Goal: Manage account settings

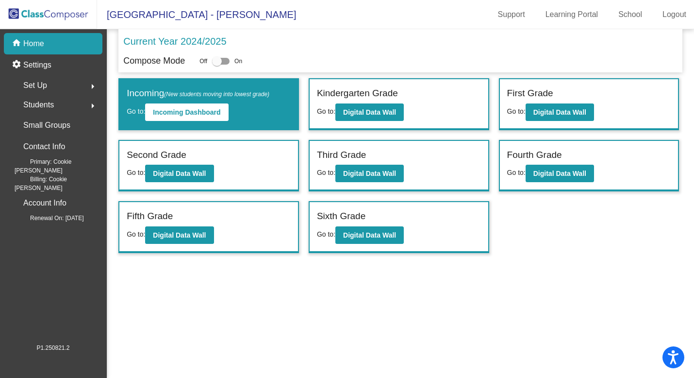
click at [222, 62] on div at bounding box center [217, 61] width 10 height 10
click at [217, 65] on input "checkbox" at bounding box center [216, 65] width 0 height 0
checkbox input "true"
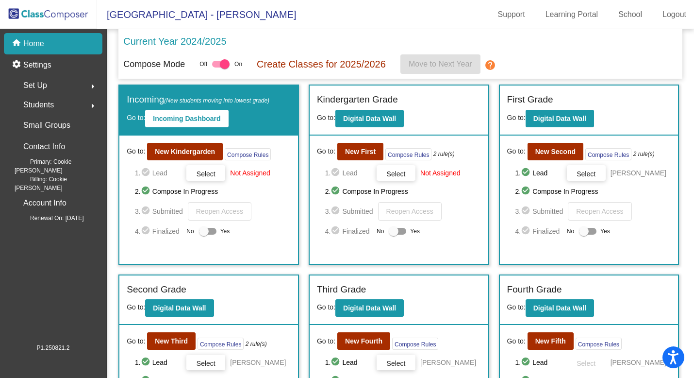
click at [208, 233] on div at bounding box center [207, 231] width 17 height 7
click at [204, 234] on input "Yes" at bounding box center [203, 234] width 0 height 0
checkbox input "true"
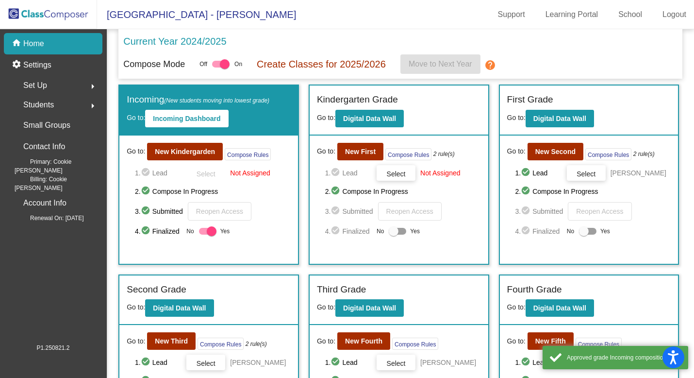
click at [392, 231] on div at bounding box center [394, 231] width 10 height 10
click at [393, 234] on input "Yes" at bounding box center [393, 234] width 0 height 0
checkbox input "true"
click at [581, 231] on div at bounding box center [584, 231] width 10 height 10
click at [583, 234] on input "Yes" at bounding box center [583, 234] width 0 height 0
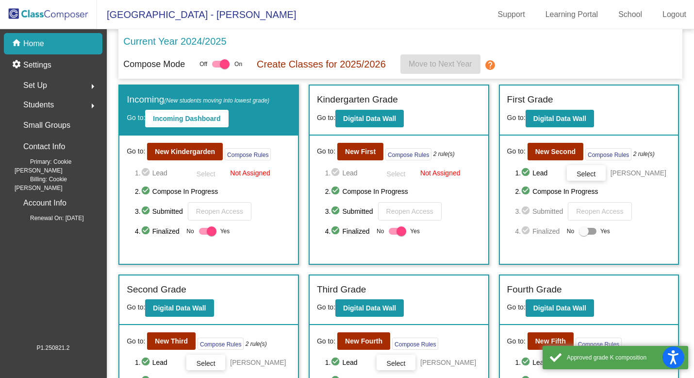
checkbox input "true"
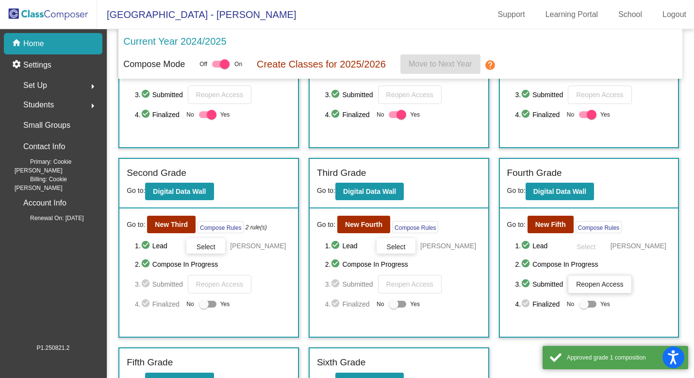
scroll to position [123, 0]
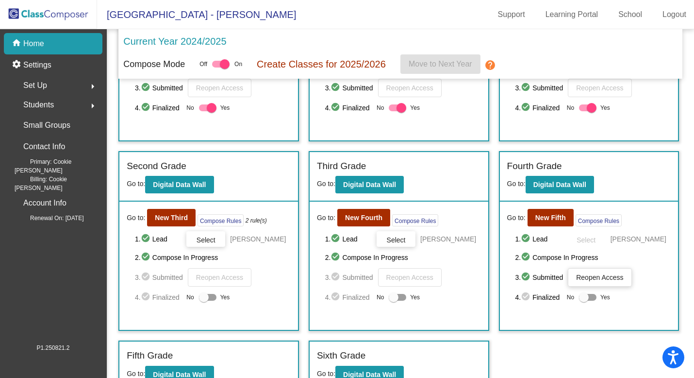
click at [207, 297] on div at bounding box center [204, 297] width 10 height 10
click at [204, 300] on input "Yes" at bounding box center [203, 300] width 0 height 0
checkbox input "true"
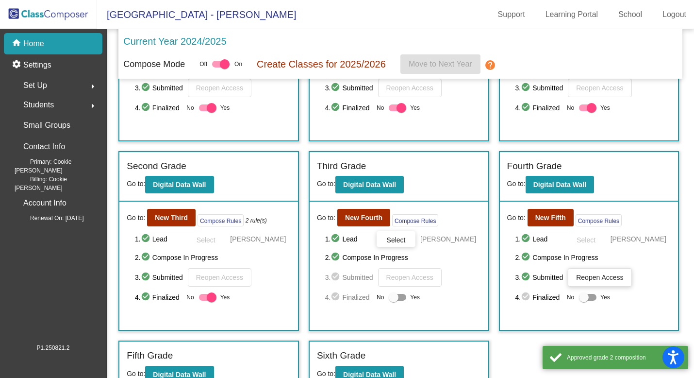
click at [394, 296] on div at bounding box center [394, 297] width 10 height 10
click at [394, 300] on input "Yes" at bounding box center [393, 300] width 0 height 0
checkbox input "true"
click at [580, 298] on div at bounding box center [584, 297] width 10 height 10
click at [583, 300] on input "Yes" at bounding box center [583, 300] width 0 height 0
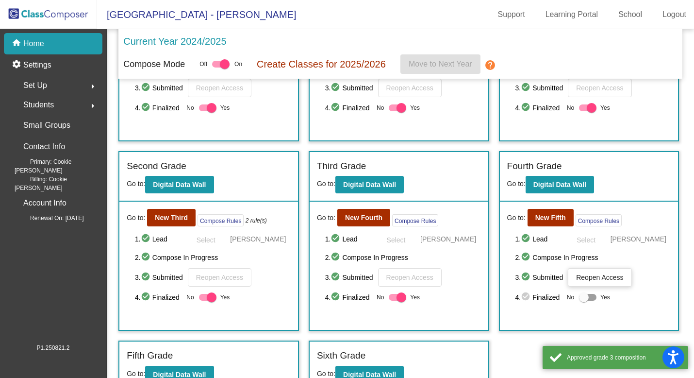
checkbox input "true"
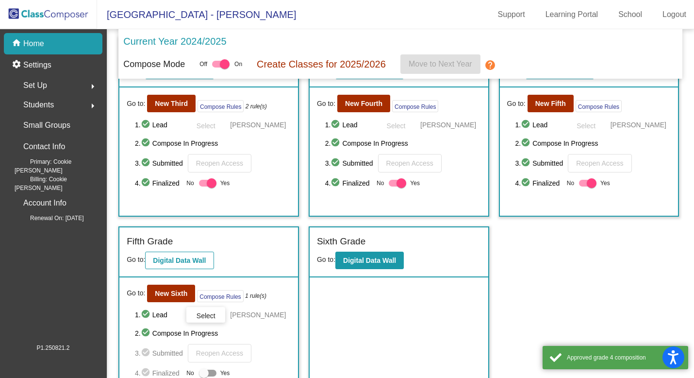
scroll to position [266, 0]
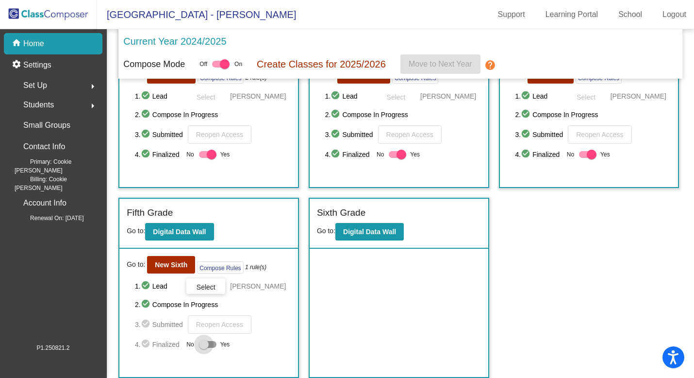
click at [205, 346] on div at bounding box center [204, 344] width 10 height 10
click at [204, 347] on input "Yes" at bounding box center [203, 347] width 0 height 0
checkbox input "true"
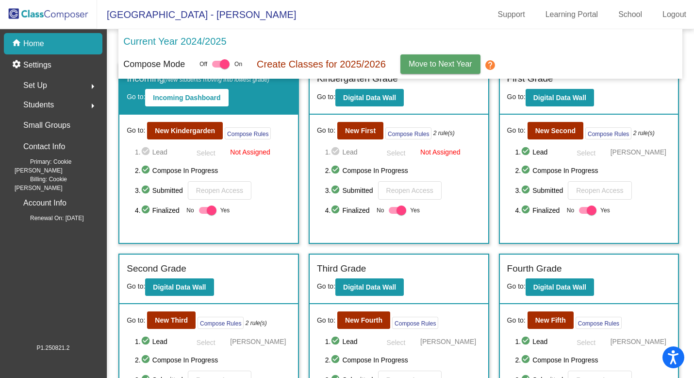
scroll to position [0, 0]
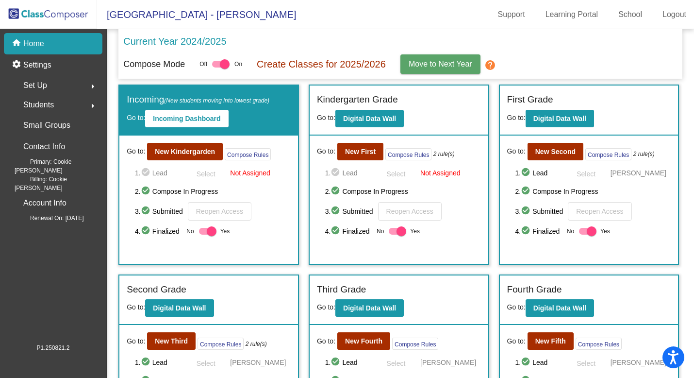
click at [73, 103] on div "Students arrow_right" at bounding box center [56, 104] width 93 height 19
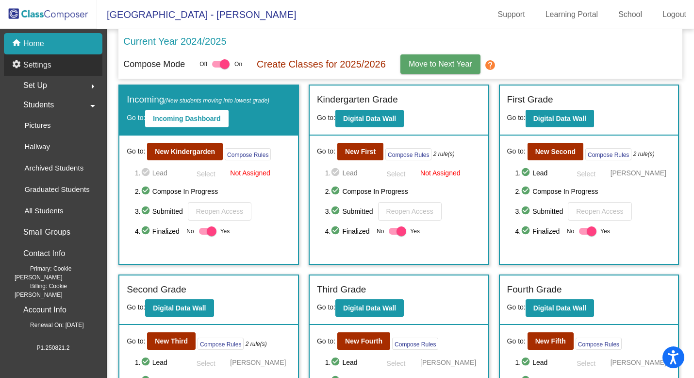
click at [42, 71] on div "settings Settings" at bounding box center [53, 64] width 99 height 21
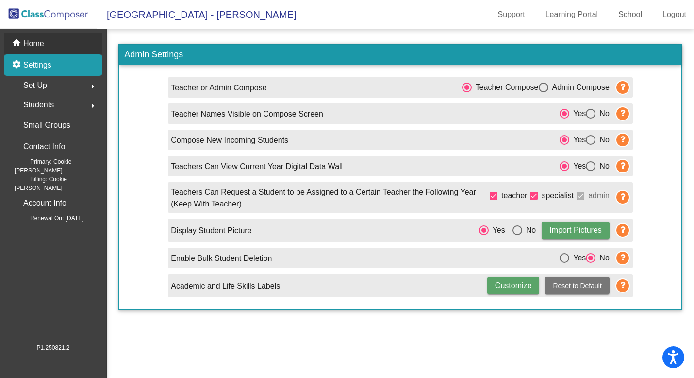
click at [36, 43] on p "Home" at bounding box center [33, 44] width 21 height 12
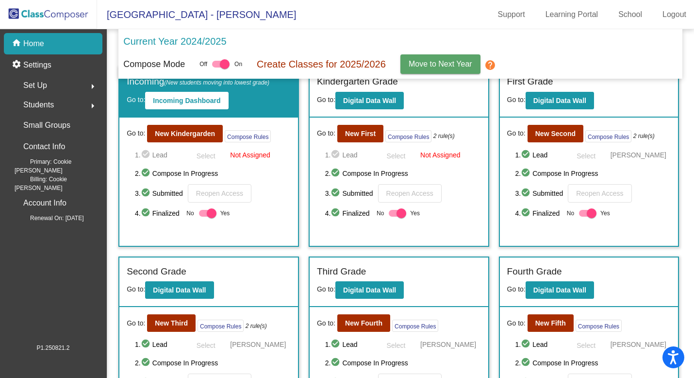
scroll to position [15, 0]
